Goal: Task Accomplishment & Management: Manage account settings

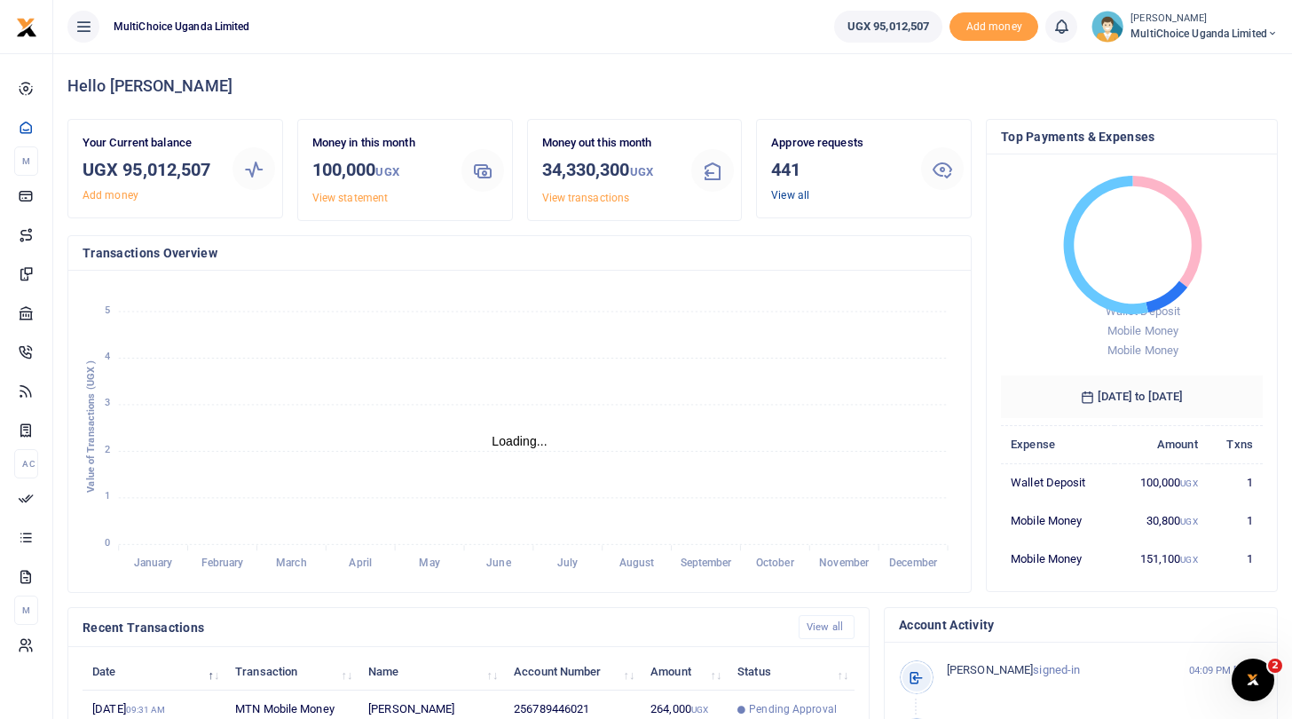
scroll to position [1, 1]
click at [798, 194] on link "View all" at bounding box center [790, 195] width 38 height 12
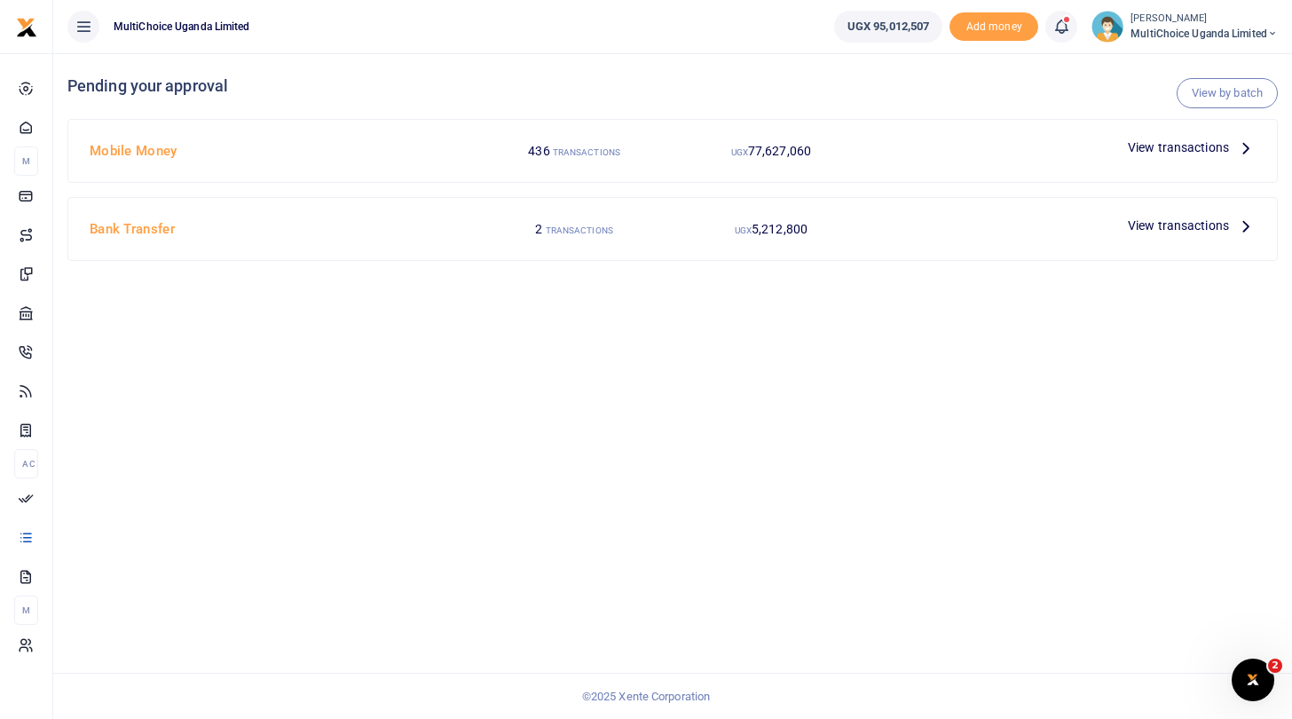
click at [1168, 147] on span "View transactions" at bounding box center [1178, 148] width 101 height 20
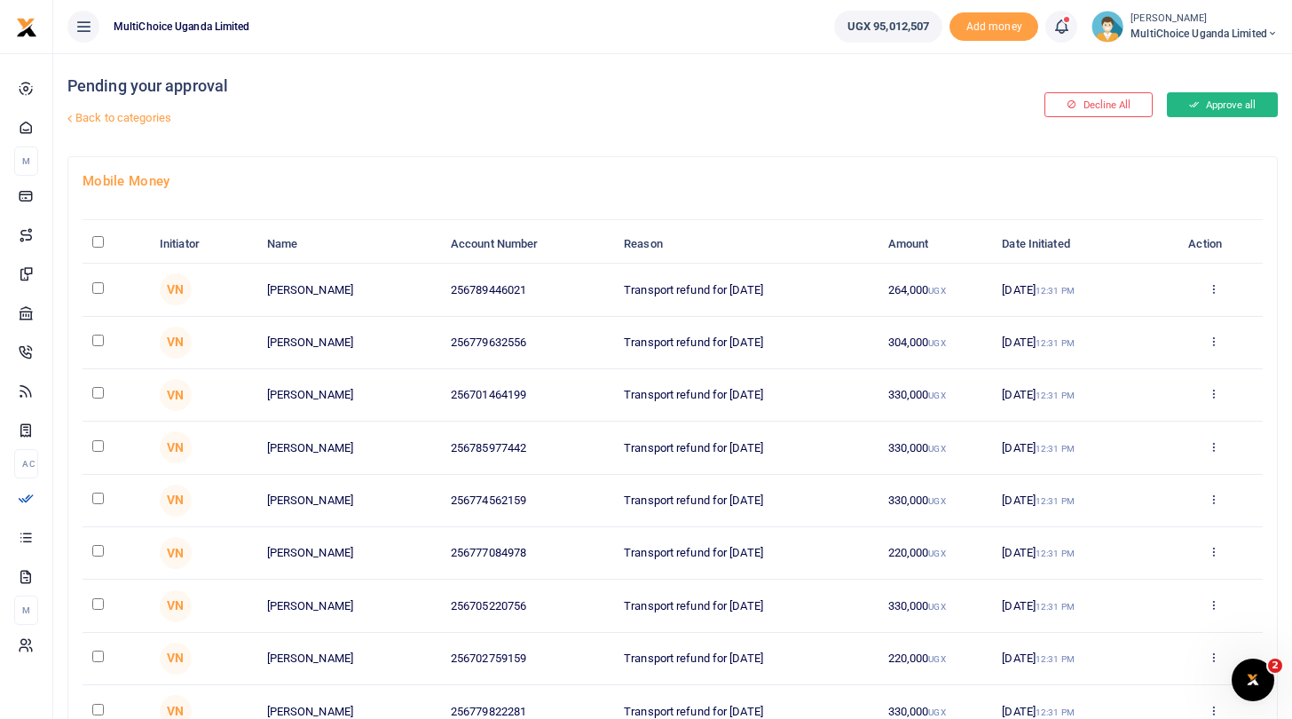
click at [1218, 111] on button "Approve all" at bounding box center [1222, 104] width 111 height 25
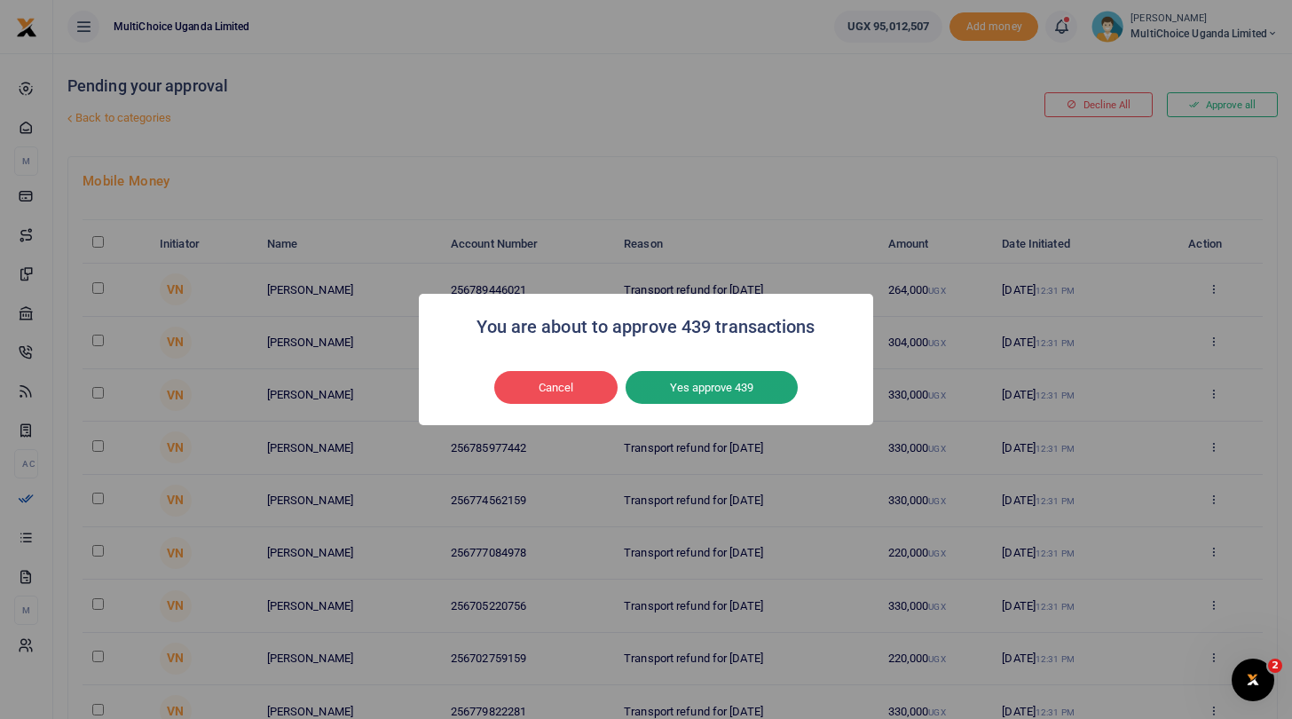
click at [756, 389] on button "Yes approve 439" at bounding box center [712, 388] width 172 height 34
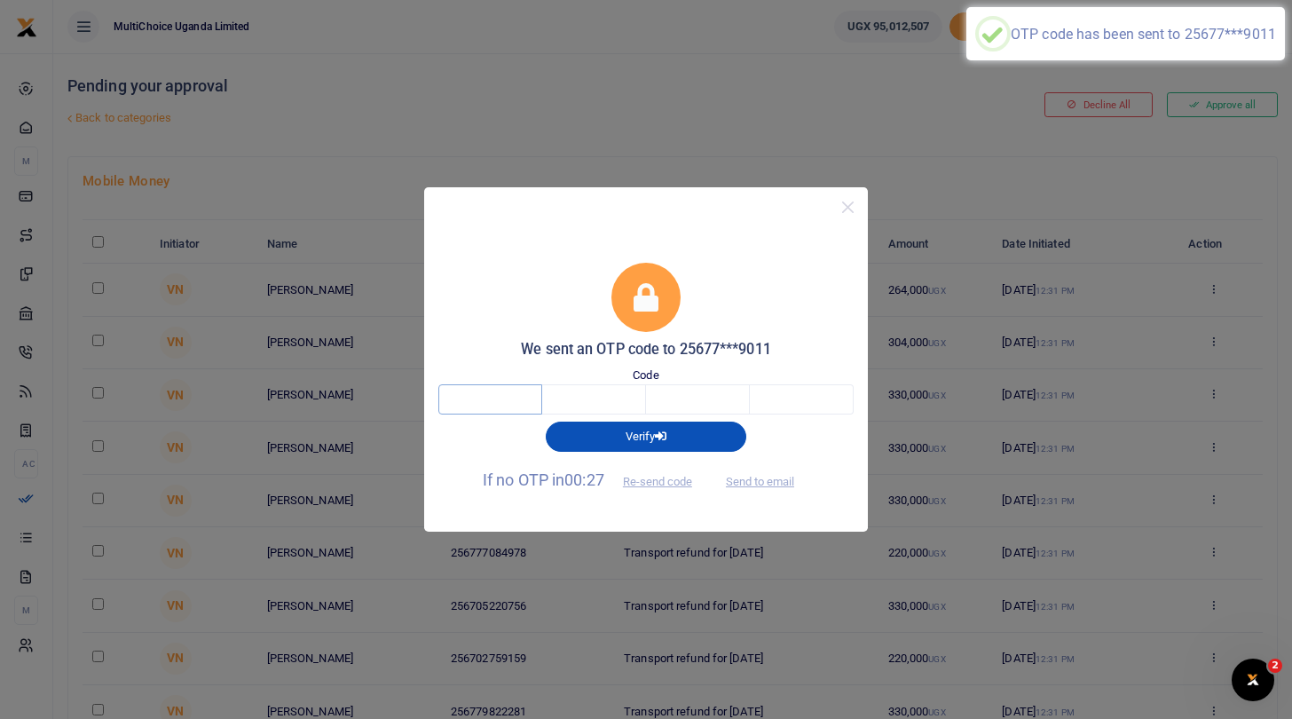
click at [492, 403] on input "text" at bounding box center [490, 399] width 104 height 30
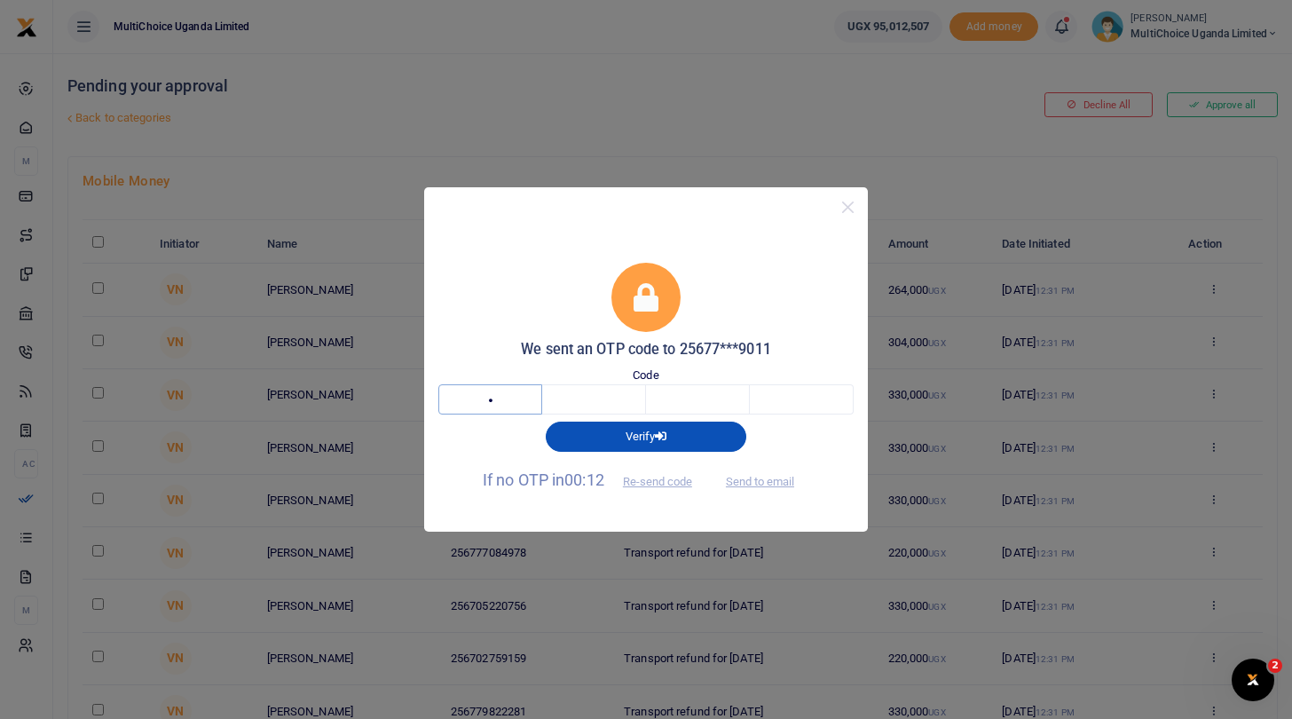
type input "8"
type input "2"
type input "0"
type input "9"
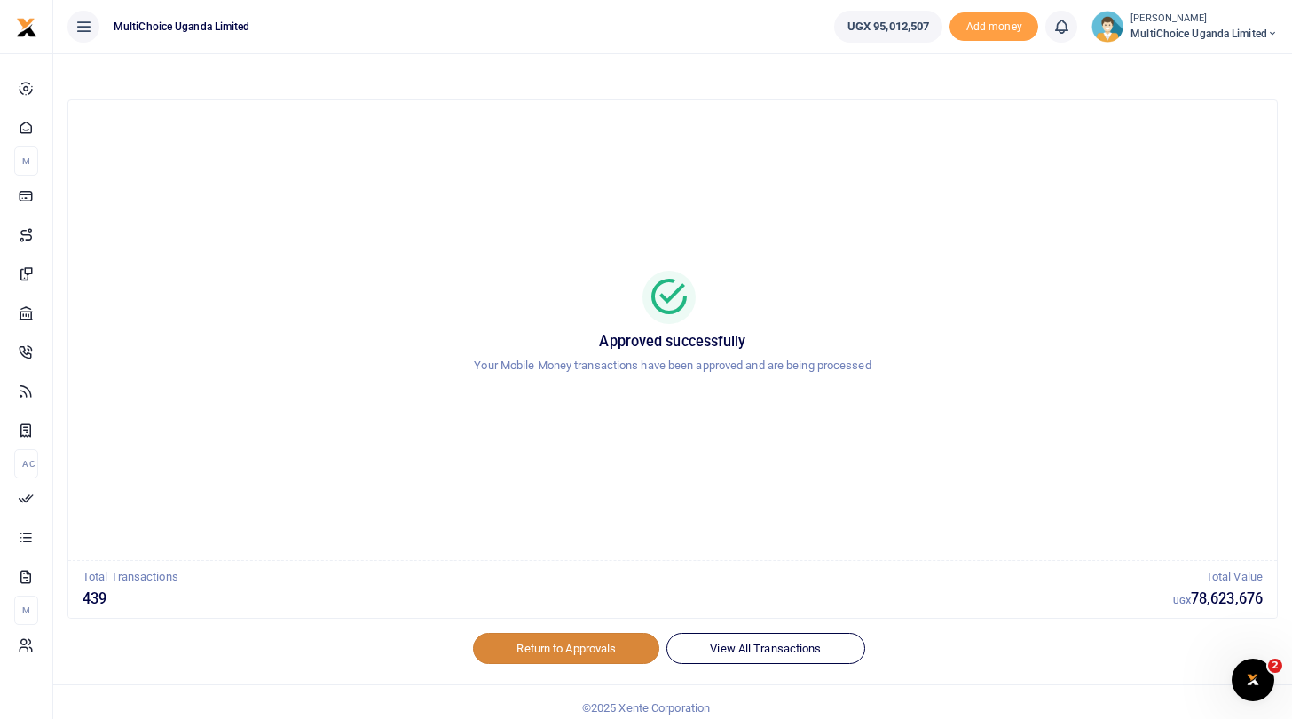
click at [537, 646] on link "Return to Approvals" at bounding box center [566, 648] width 186 height 30
click at [550, 646] on link "Return to Approvals" at bounding box center [566, 648] width 186 height 30
click at [596, 642] on link "Return to Approvals" at bounding box center [566, 648] width 186 height 30
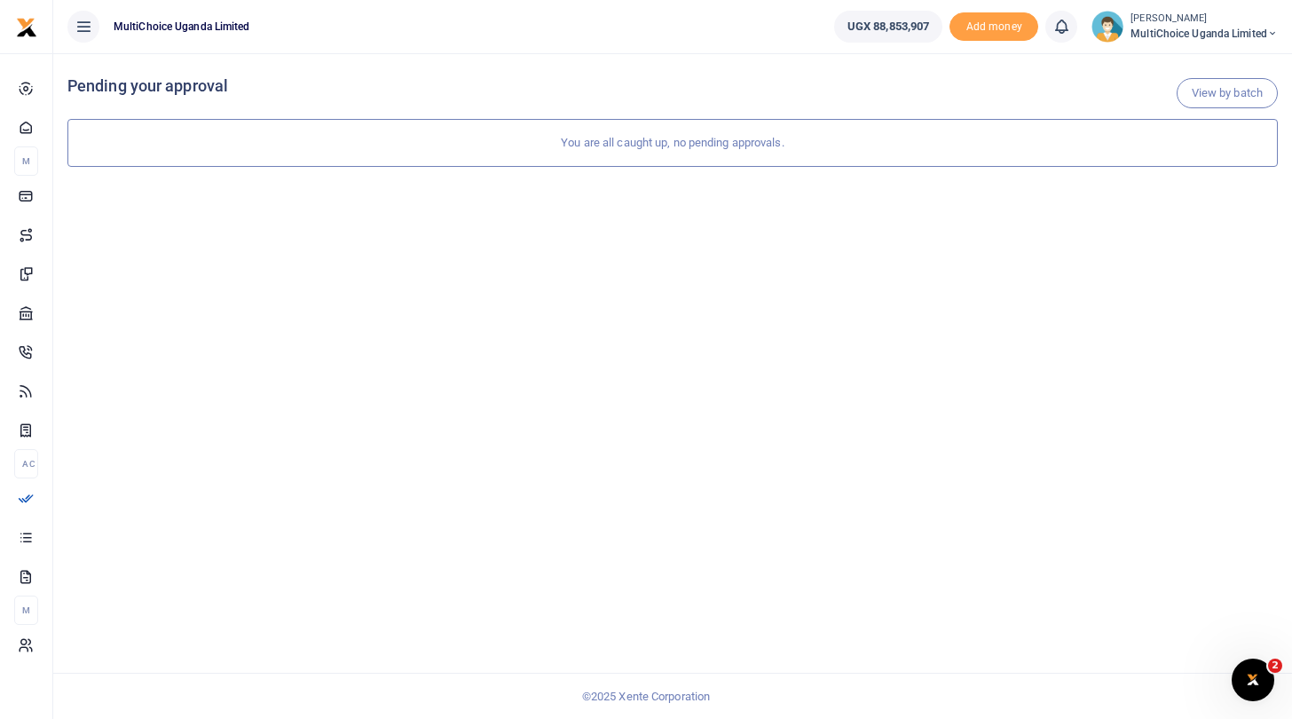
click at [1165, 35] on span "MultiChoice Uganda Limited" at bounding box center [1203, 34] width 147 height 16
click at [1169, 70] on link "Switch accounts" at bounding box center [1210, 64] width 140 height 25
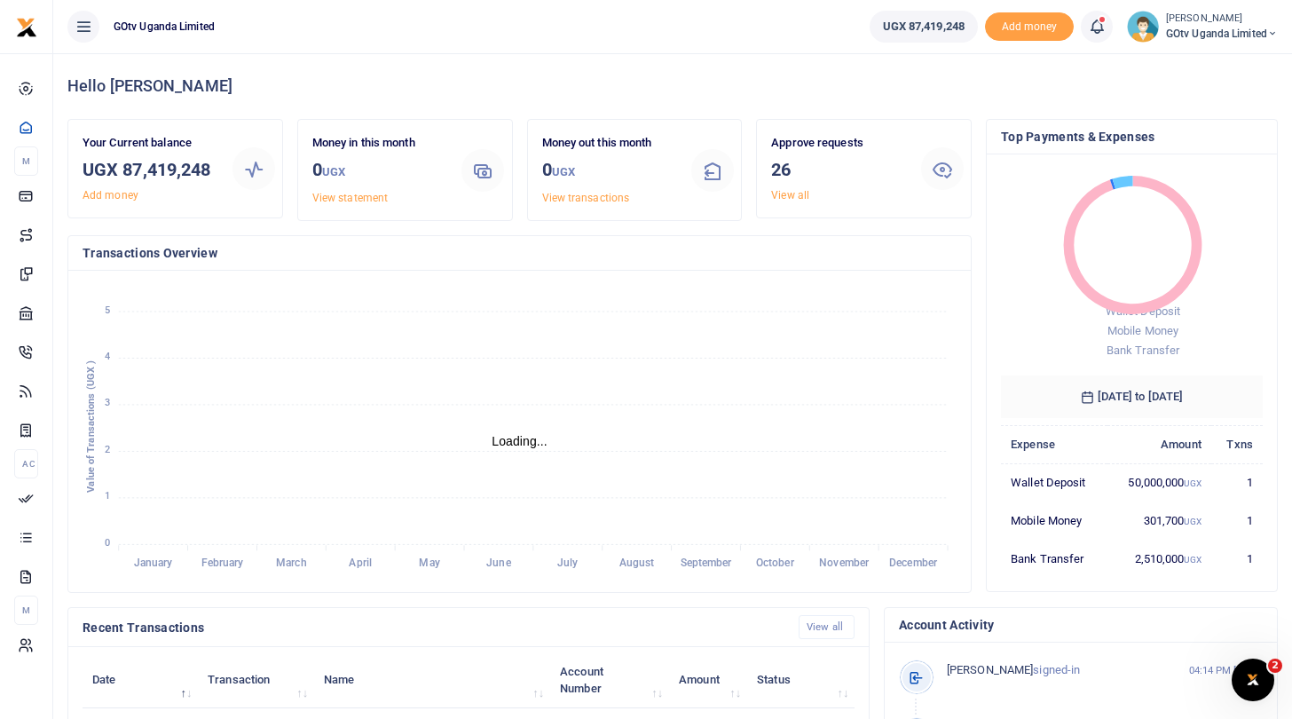
scroll to position [1, 1]
click at [790, 195] on link "View all" at bounding box center [790, 195] width 38 height 12
click at [791, 192] on link "View all" at bounding box center [790, 195] width 38 height 12
click at [870, 263] on div "Transactions Overview" at bounding box center [519, 253] width 902 height 35
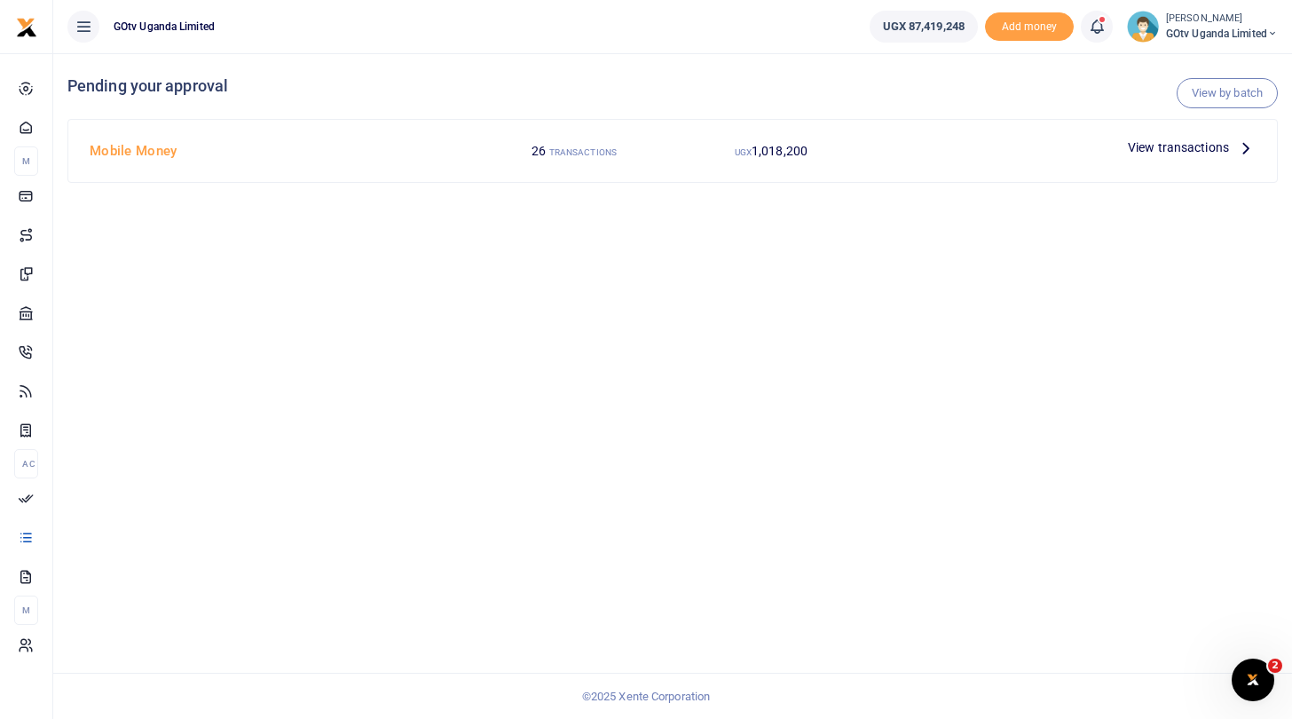
click at [1142, 146] on span "View transactions" at bounding box center [1178, 148] width 101 height 20
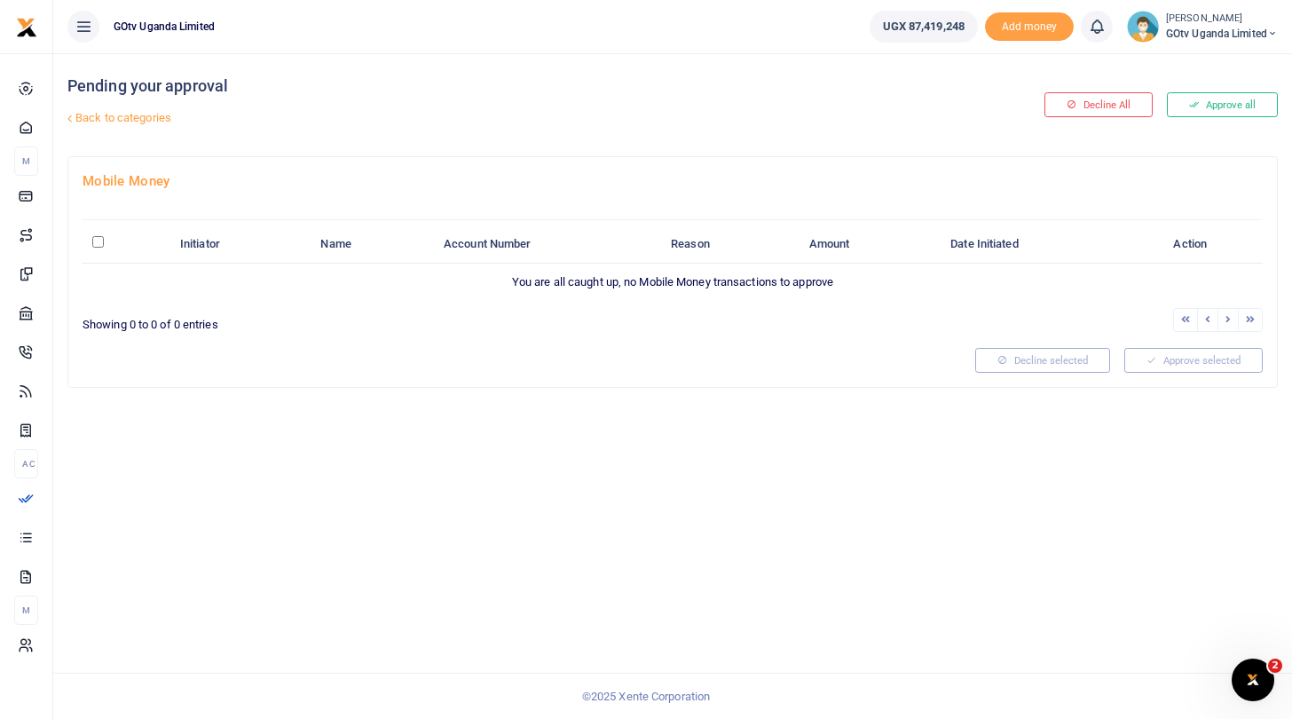
click at [1181, 36] on span "GOtv Uganda Limited" at bounding box center [1222, 34] width 112 height 16
click at [143, 121] on link "Back to categories" at bounding box center [466, 118] width 807 height 30
click at [952, 142] on div "Decline All Approve all" at bounding box center [1081, 104] width 408 height 103
click at [1209, 34] on span "GOtv Uganda Limited" at bounding box center [1222, 34] width 112 height 16
click at [1052, 173] on h4 "Mobile Money" at bounding box center [673, 181] width 1180 height 20
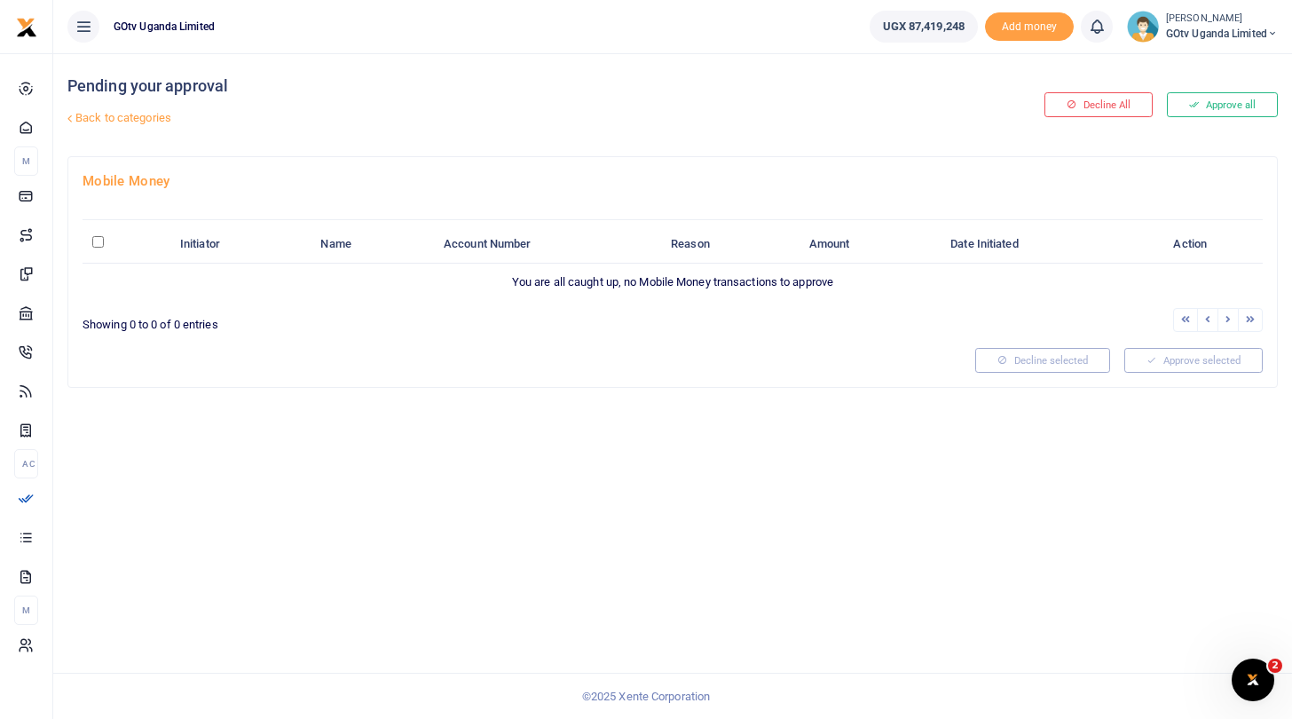
click at [130, 114] on link "Back to categories" at bounding box center [466, 118] width 807 height 30
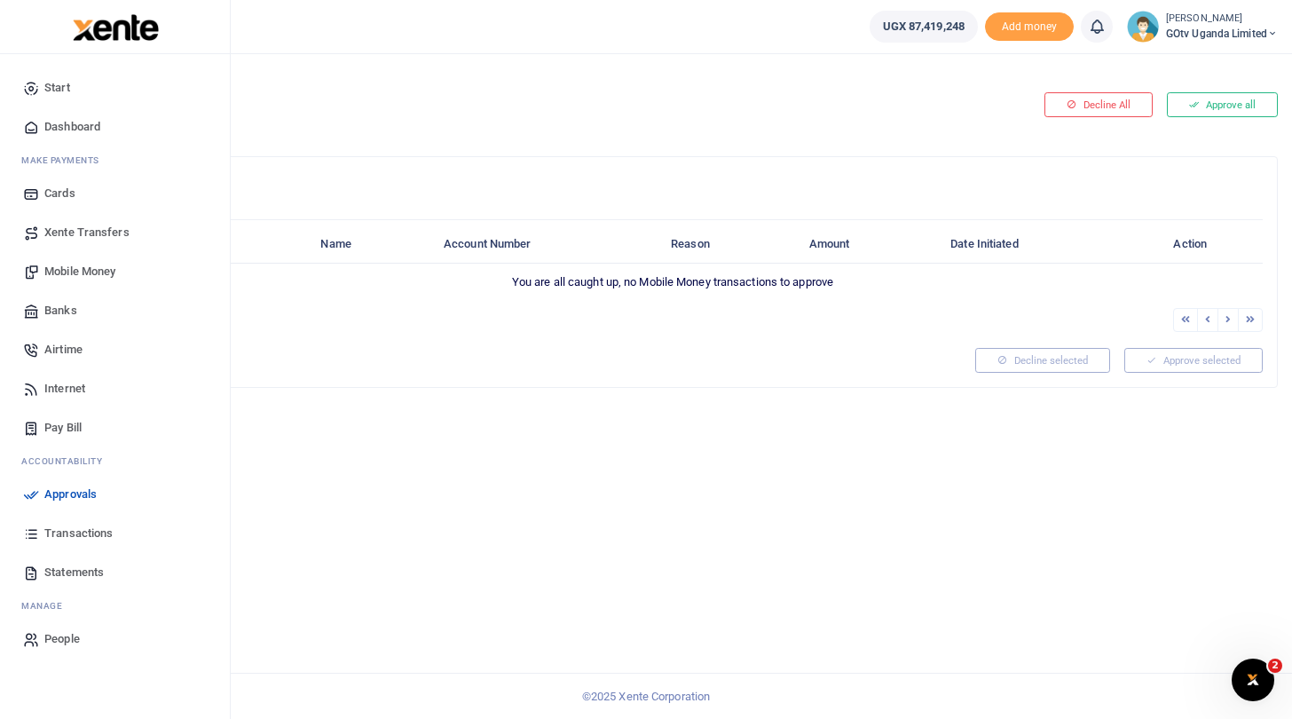
click at [70, 493] on span "Approvals" at bounding box center [70, 494] width 52 height 18
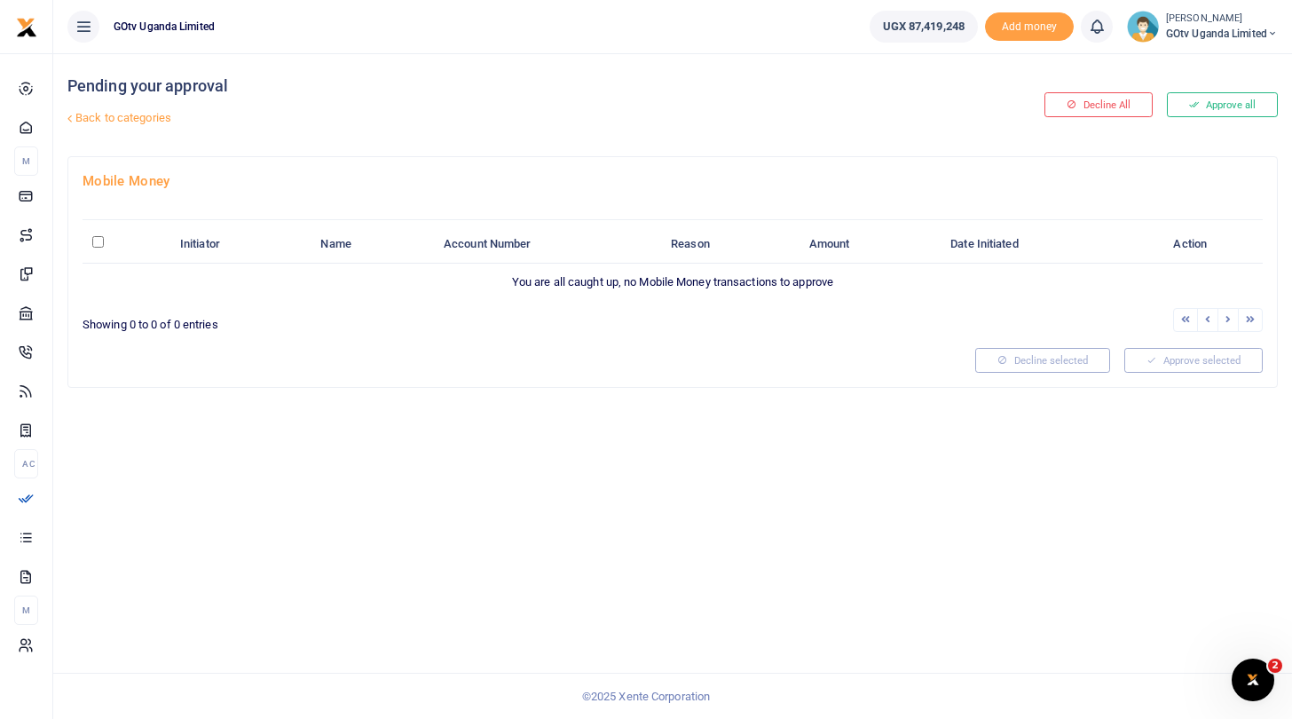
click at [1177, 30] on span "GOtv Uganda Limited" at bounding box center [1222, 34] width 112 height 16
click at [1181, 59] on link "Switch accounts" at bounding box center [1211, 64] width 140 height 25
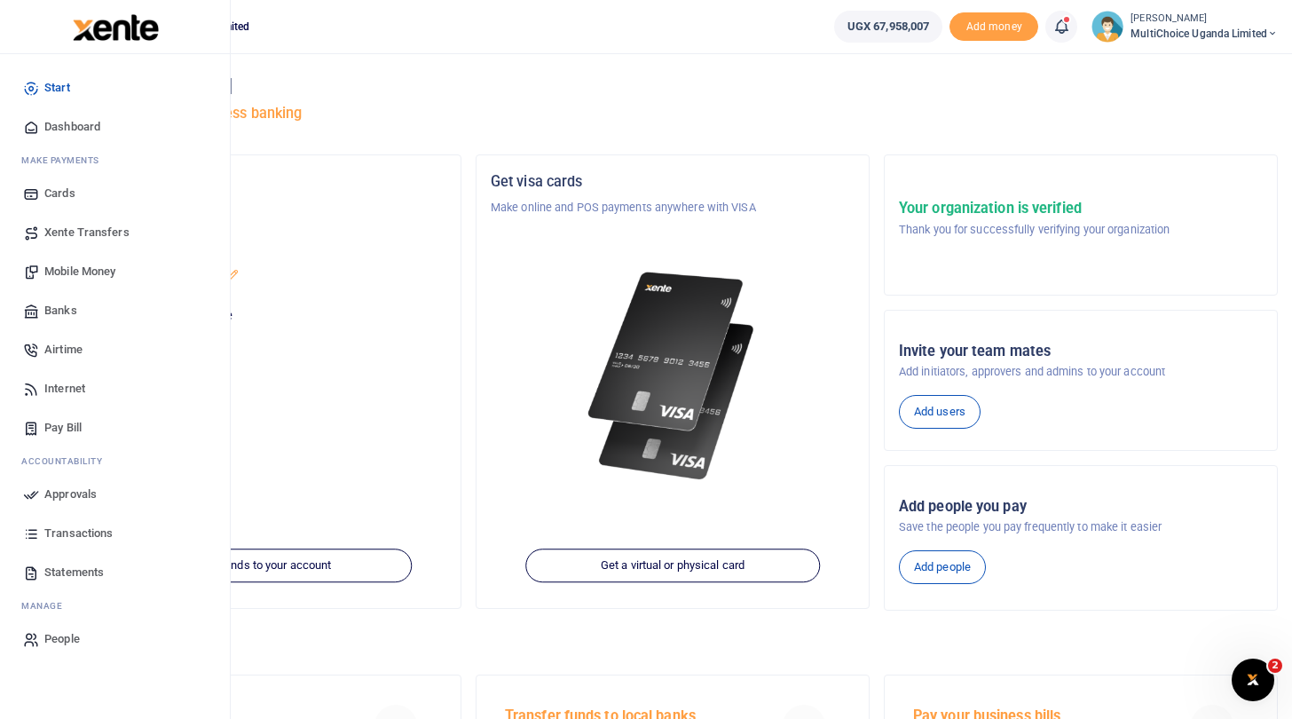
click at [73, 494] on span "Approvals" at bounding box center [70, 494] width 52 height 18
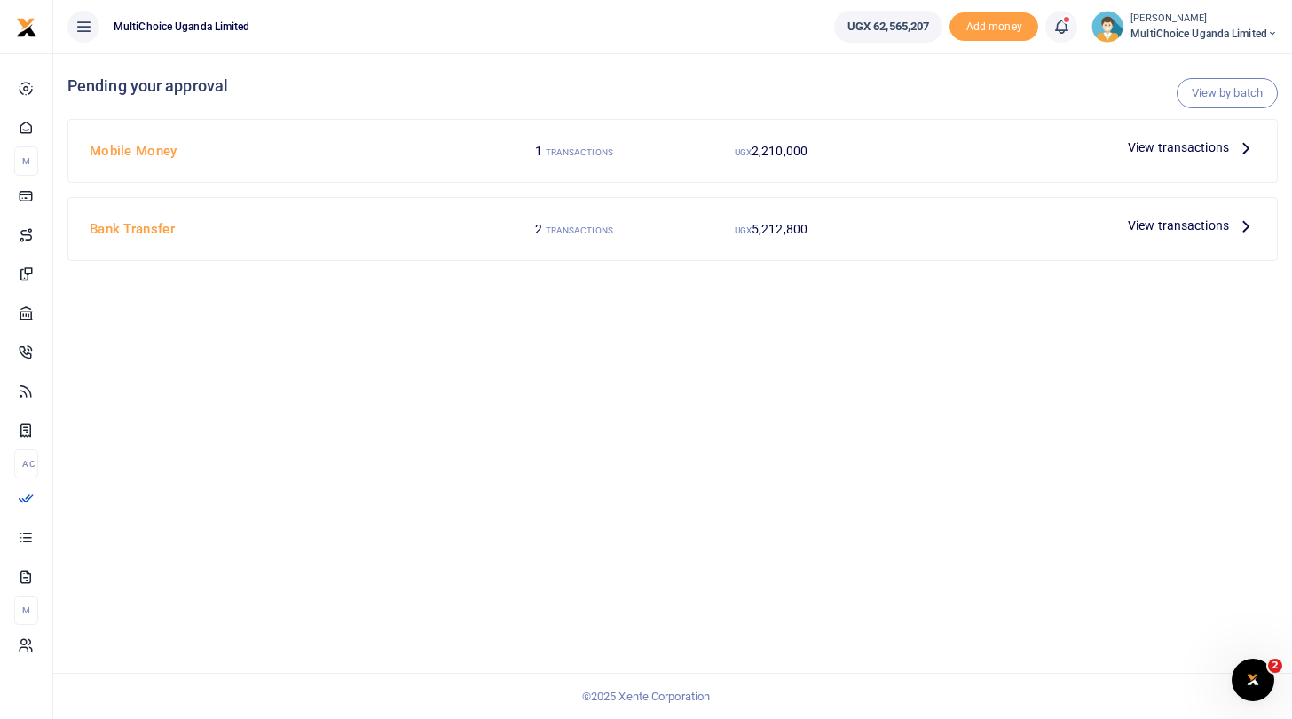
click at [1138, 224] on span "View transactions" at bounding box center [1178, 226] width 101 height 20
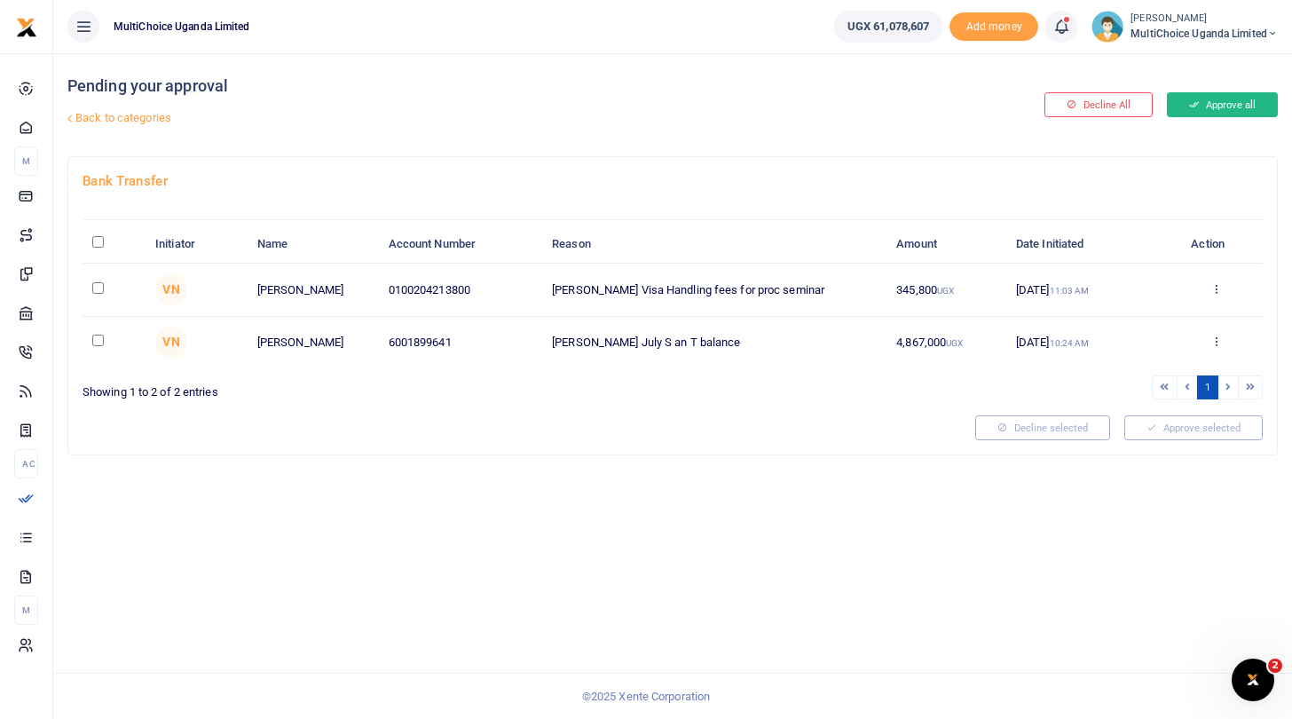
click at [1197, 98] on button "Approve all" at bounding box center [1222, 104] width 111 height 25
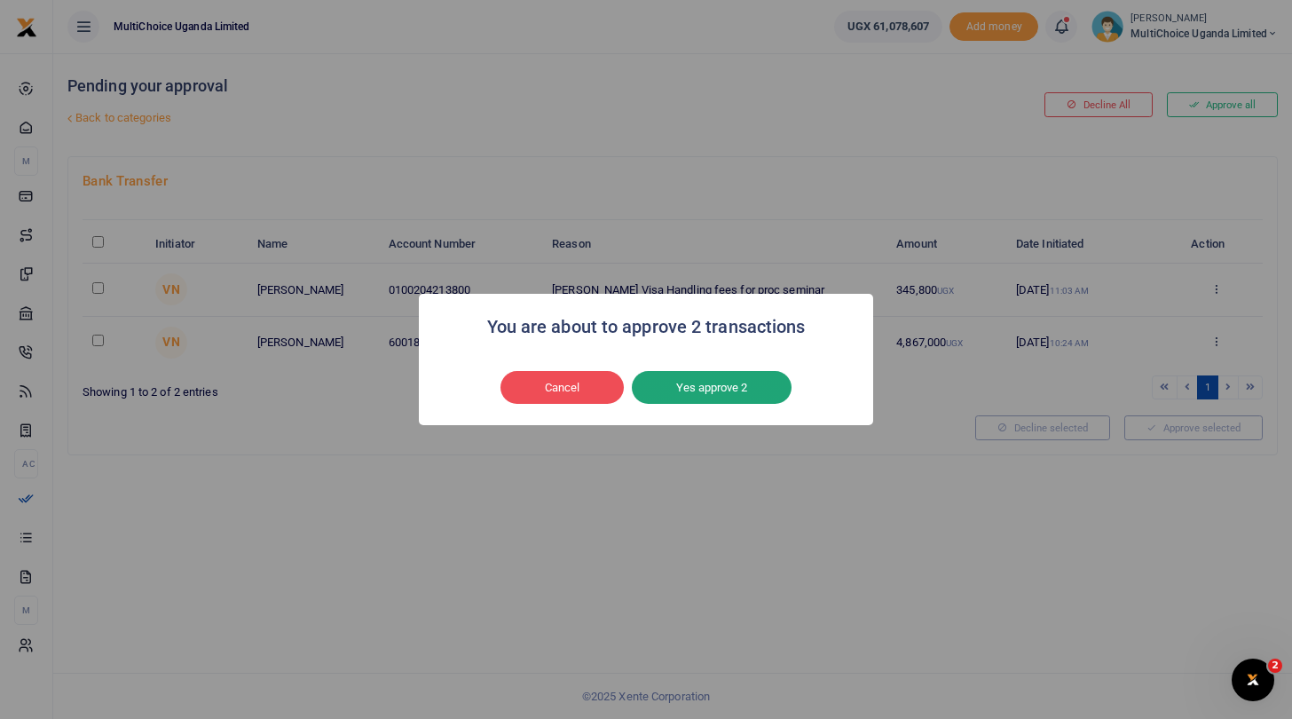
click at [716, 382] on button "Yes approve 2" at bounding box center [712, 388] width 160 height 34
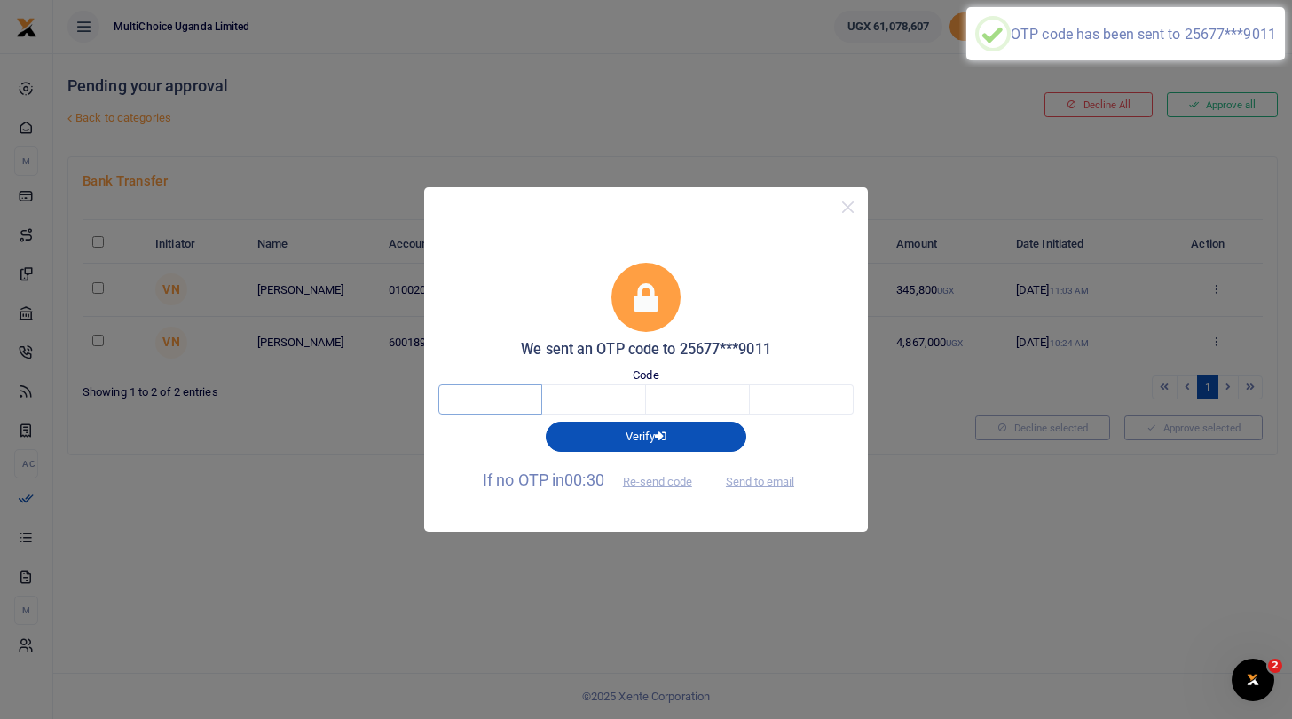
click at [528, 398] on input "text" at bounding box center [490, 399] width 104 height 30
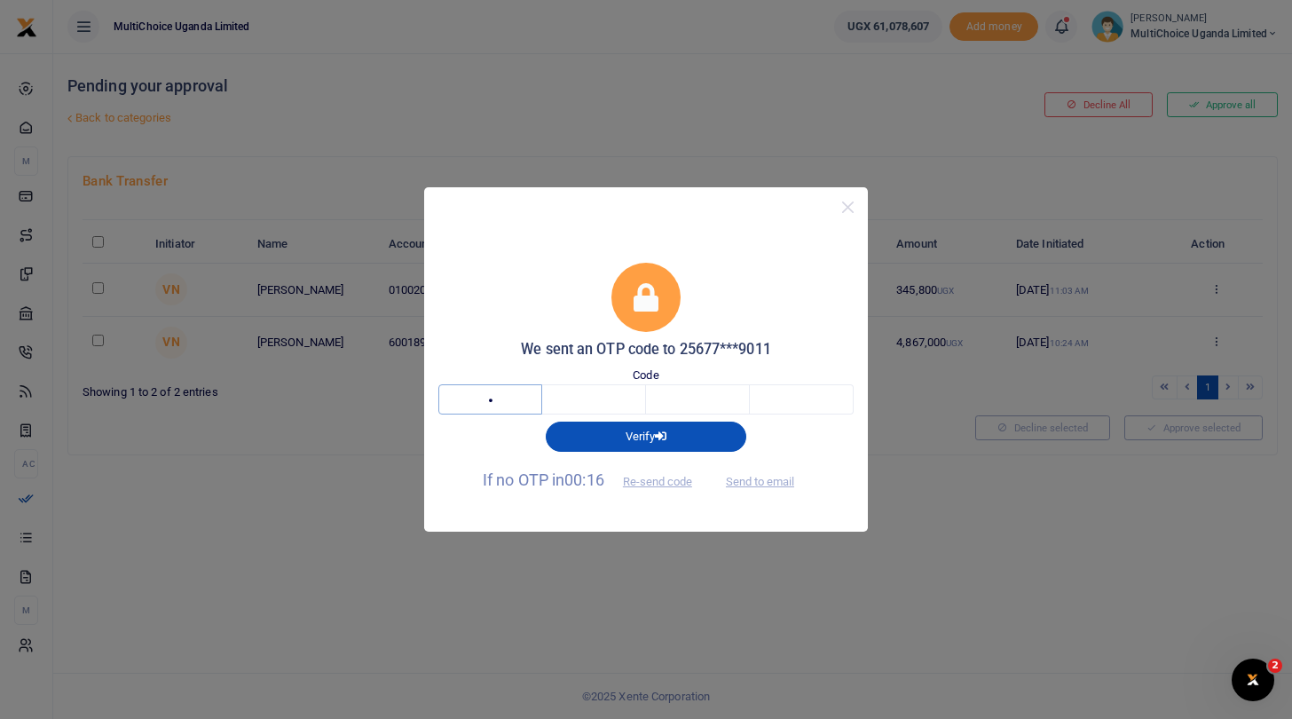
type input "2"
type input "6"
type input "5"
type input "4"
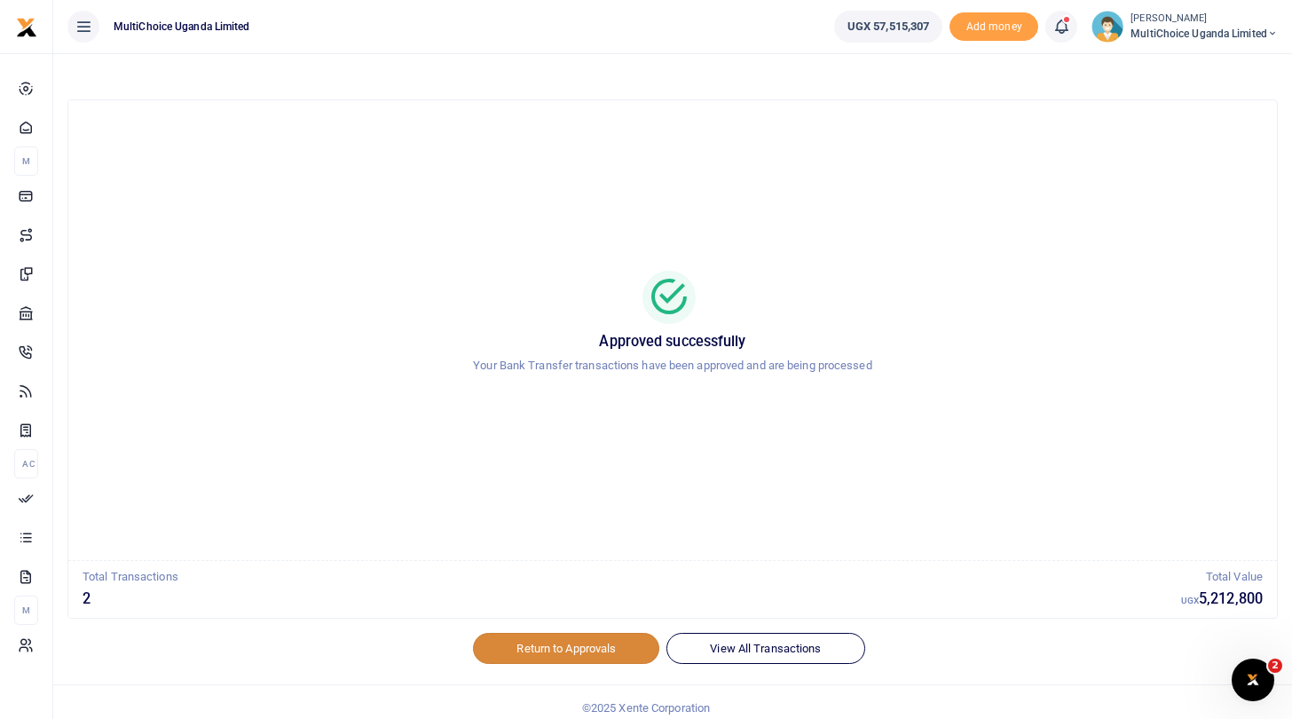
click at [585, 643] on link "Return to Approvals" at bounding box center [566, 648] width 186 height 30
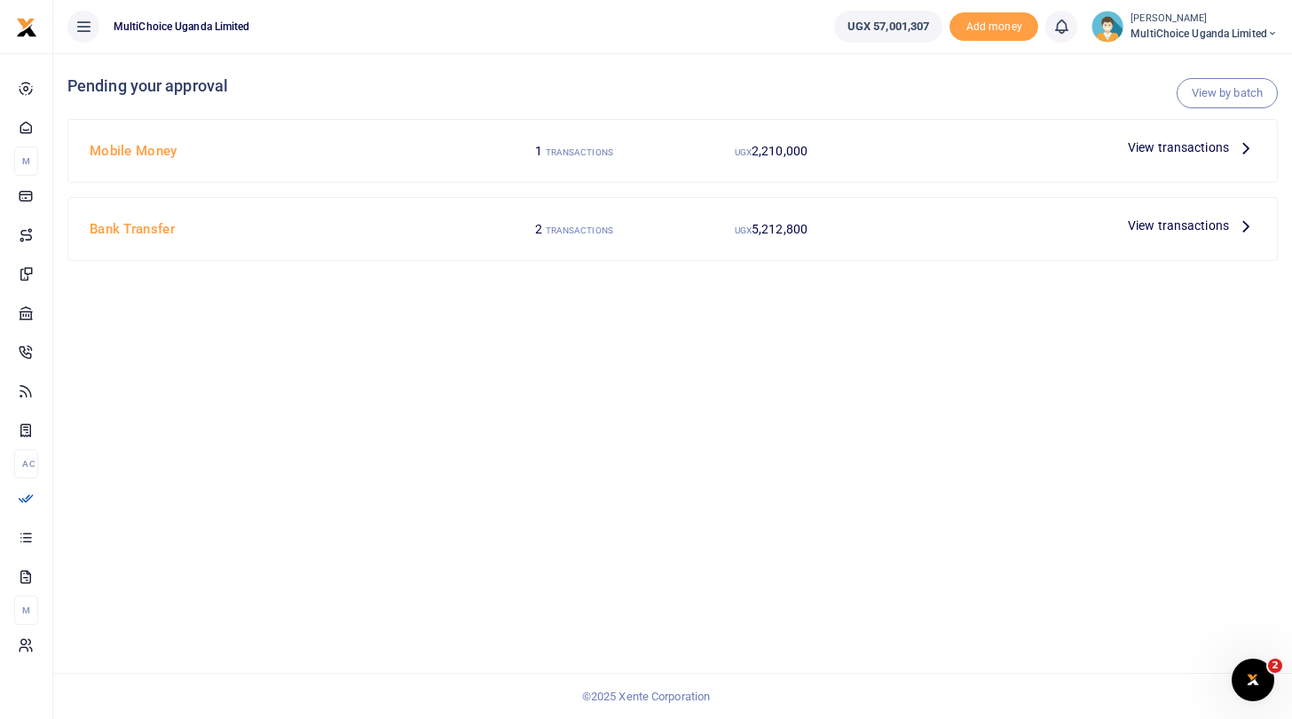
click at [1149, 149] on span "View transactions" at bounding box center [1178, 148] width 101 height 20
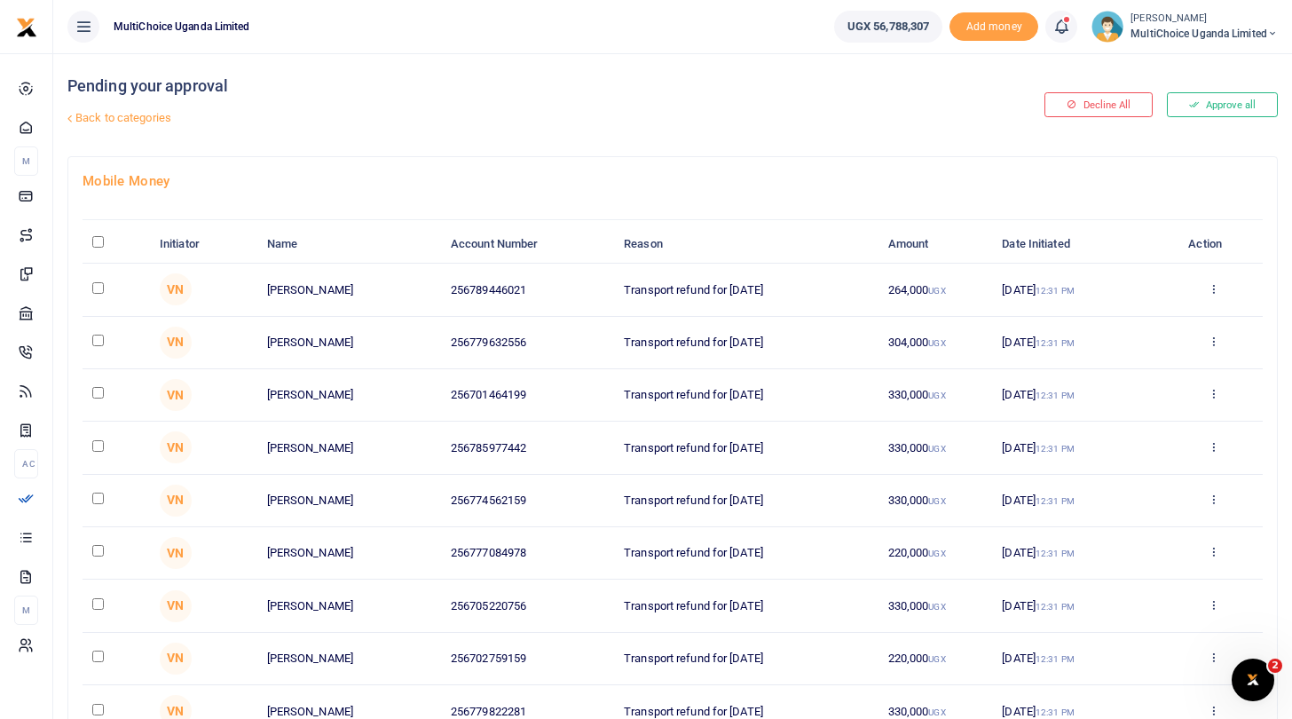
click at [1161, 31] on span "MultiChoice Uganda Limited" at bounding box center [1203, 34] width 147 height 16
click at [1169, 57] on link "Switch accounts" at bounding box center [1210, 64] width 140 height 25
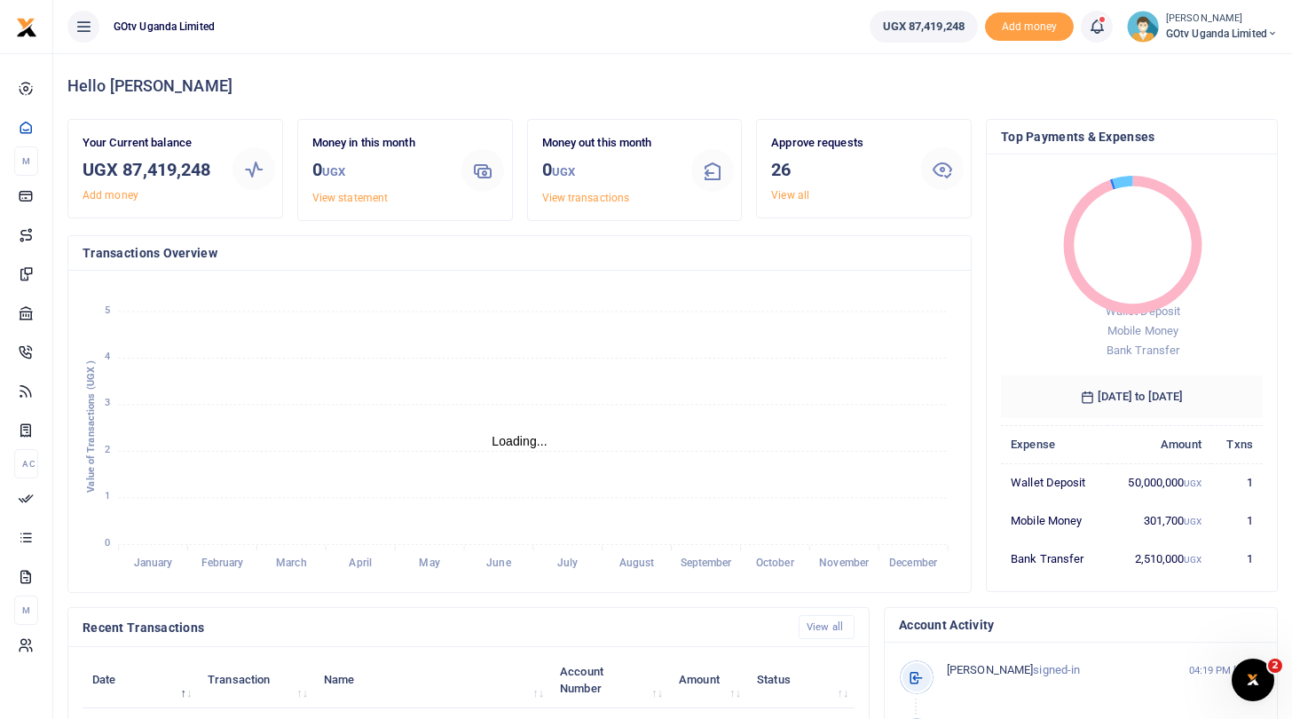
scroll to position [1, 1]
click at [791, 191] on link "View all" at bounding box center [790, 195] width 38 height 12
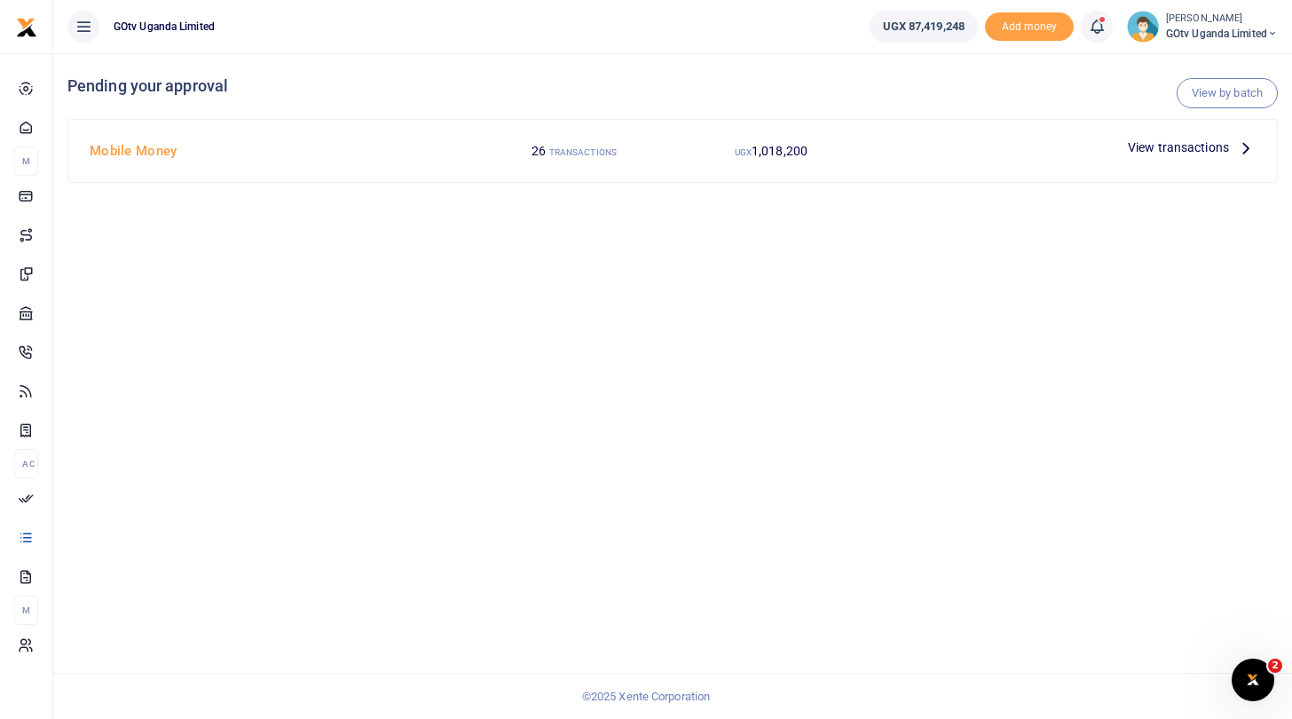
click at [1142, 147] on span "View transactions" at bounding box center [1178, 148] width 101 height 20
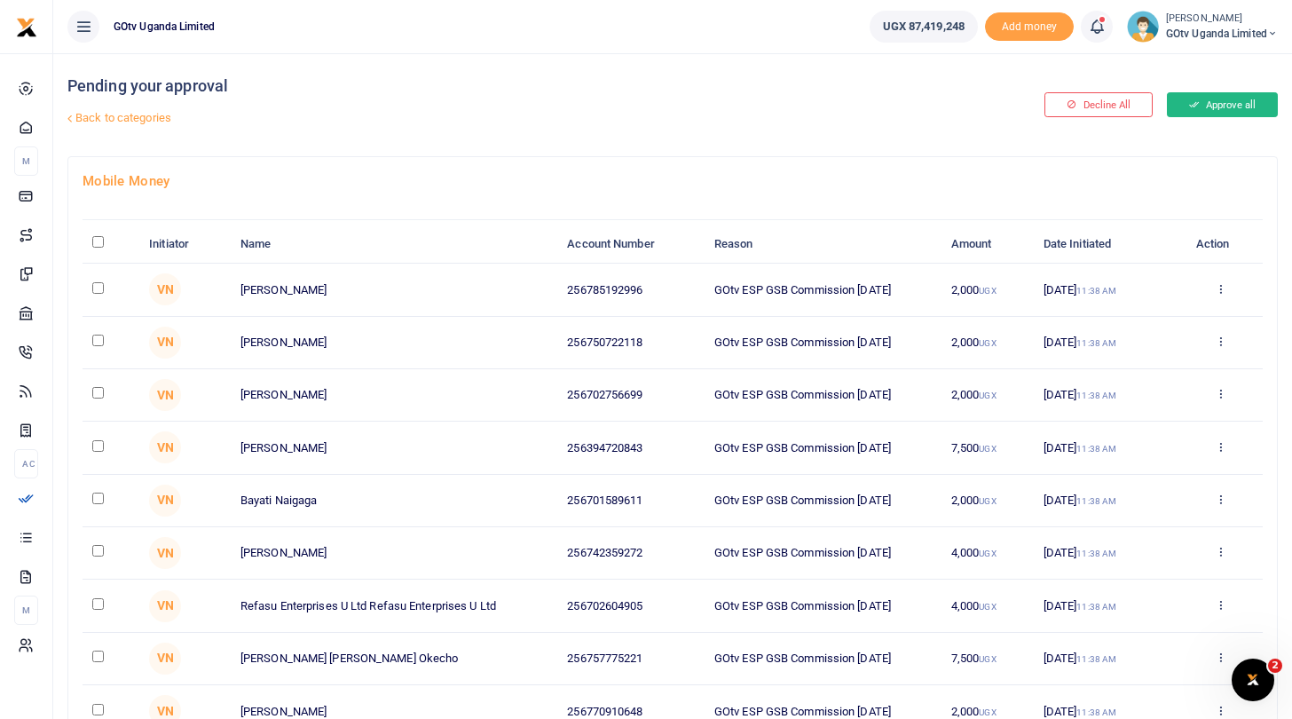
click at [1205, 97] on button "Approve all" at bounding box center [1222, 104] width 111 height 25
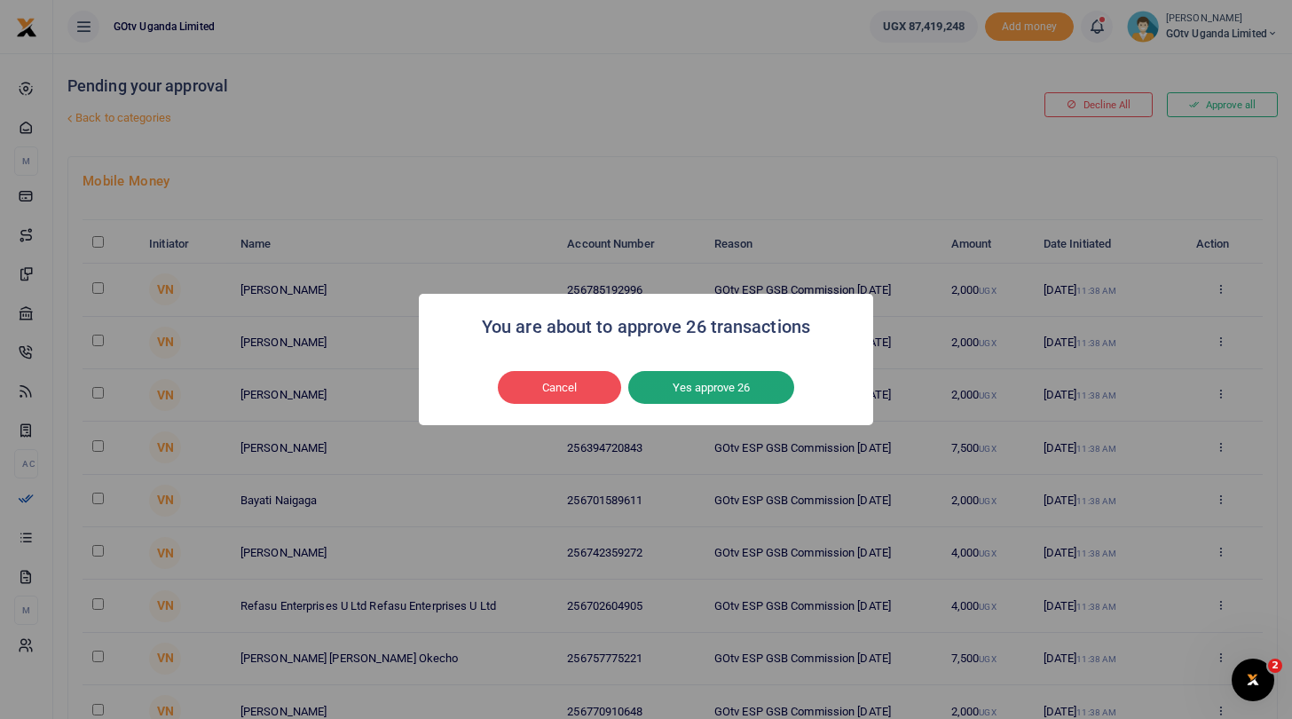
click at [720, 391] on button "Yes approve 26" at bounding box center [711, 388] width 166 height 34
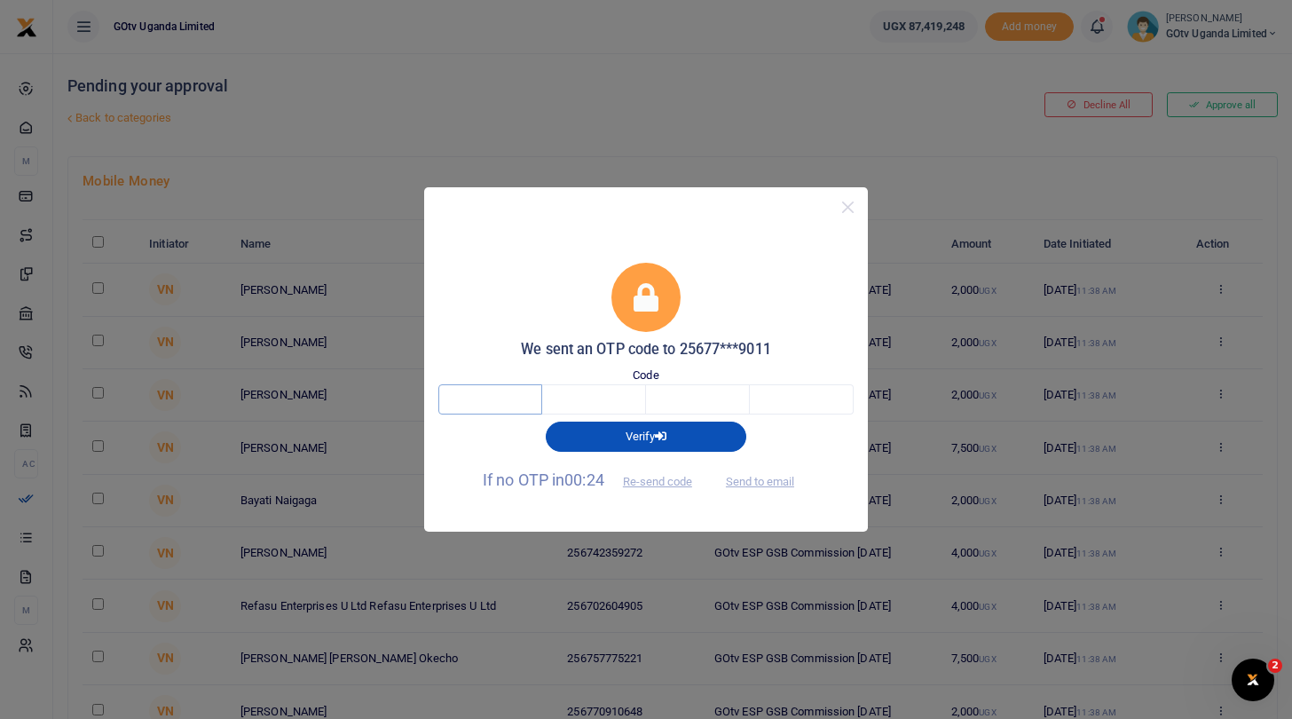
click at [472, 406] on input "text" at bounding box center [490, 399] width 104 height 30
type input "5"
type input "9"
type input "3"
type input "1"
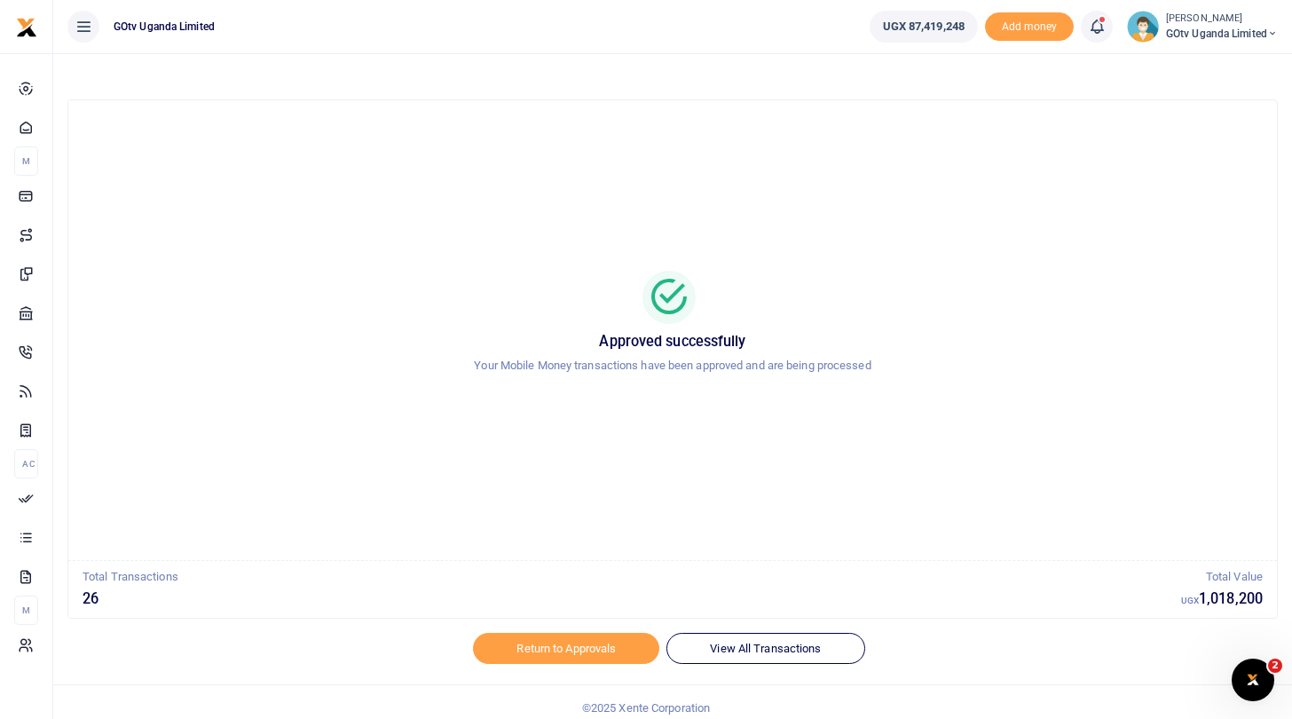
click at [1201, 36] on span "GOtv Uganda Limited" at bounding box center [1222, 34] width 112 height 16
click at [1183, 159] on link "Logout" at bounding box center [1211, 162] width 140 height 25
